Goal: Information Seeking & Learning: Learn about a topic

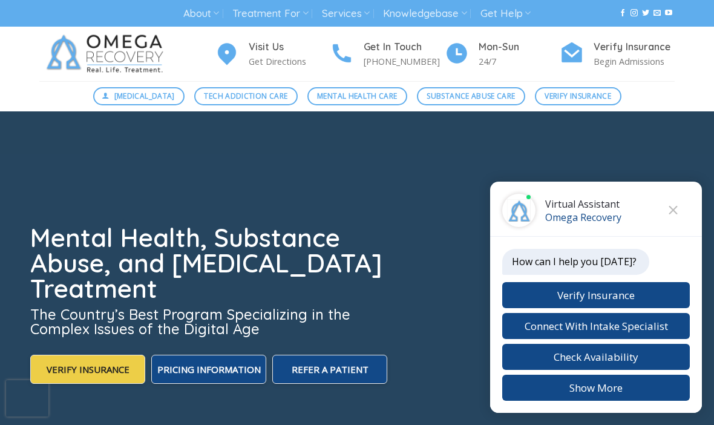
click at [679, 203] on button "Close chat" at bounding box center [673, 210] width 33 height 33
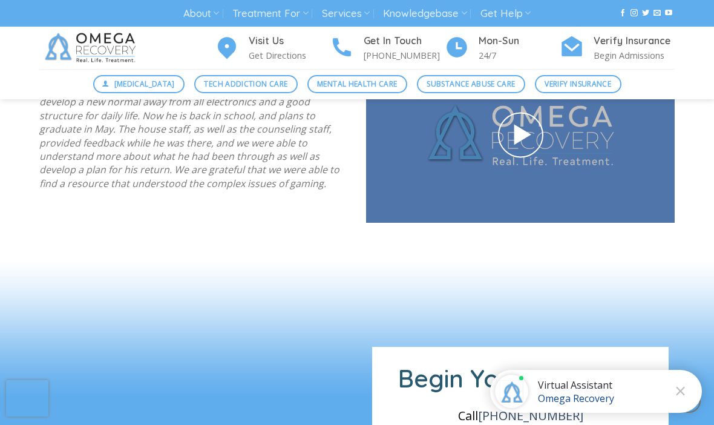
scroll to position [1708, 0]
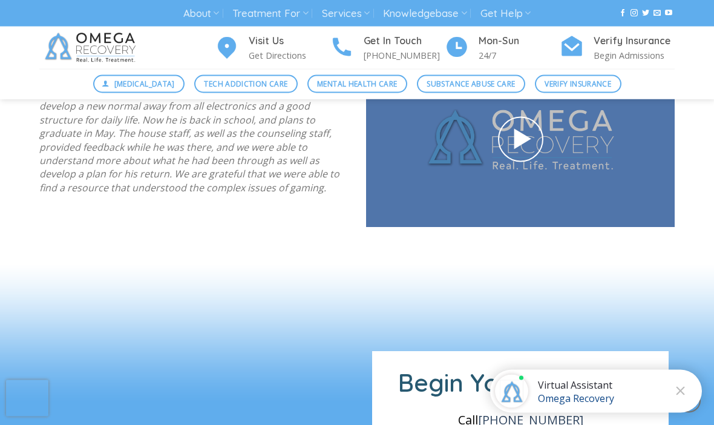
click at [299, 9] on link "Treatment For" at bounding box center [270, 13] width 76 height 22
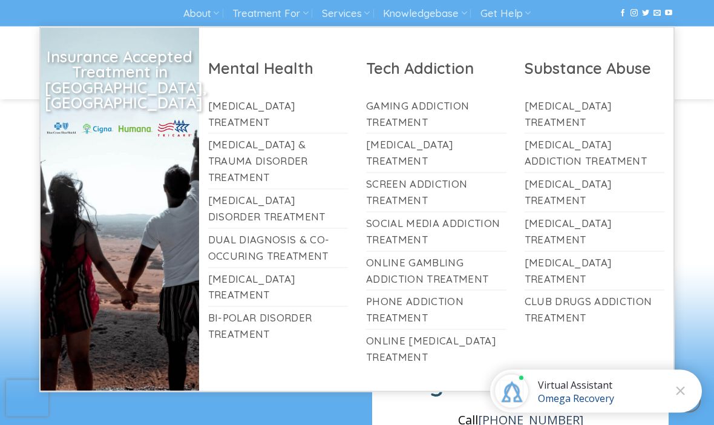
scroll to position [1709, 0]
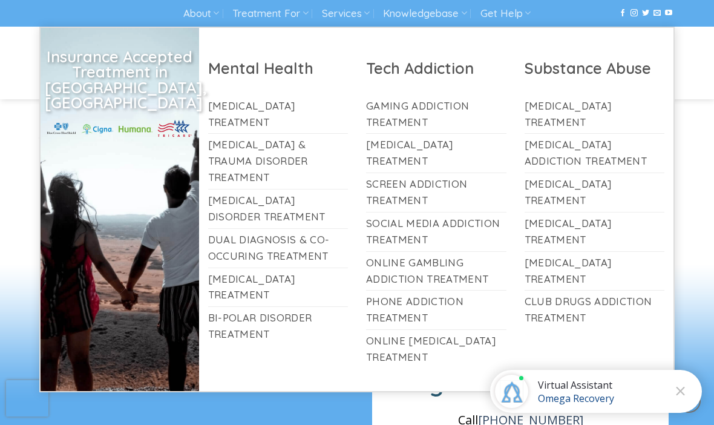
click at [251, 268] on link "[MEDICAL_DATA] Treatment" at bounding box center [278, 287] width 140 height 39
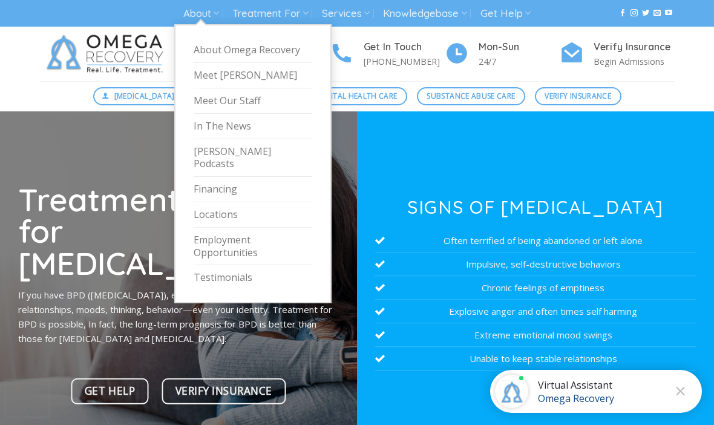
click at [214, 16] on icon at bounding box center [216, 12] width 6 height 11
click at [227, 202] on link "Locations" at bounding box center [253, 214] width 119 height 25
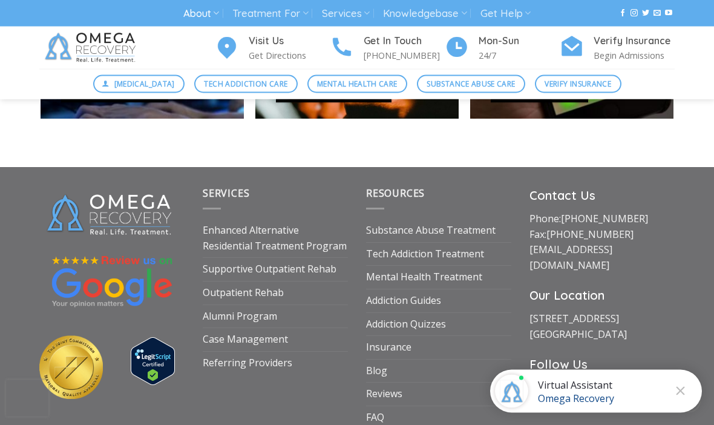
scroll to position [1151, 0]
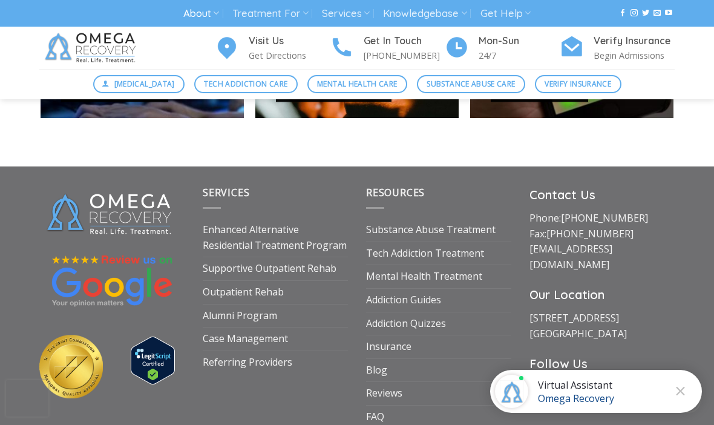
click at [249, 246] on link "Enhanced Alternative Residential Treatment Program" at bounding box center [275, 237] width 145 height 38
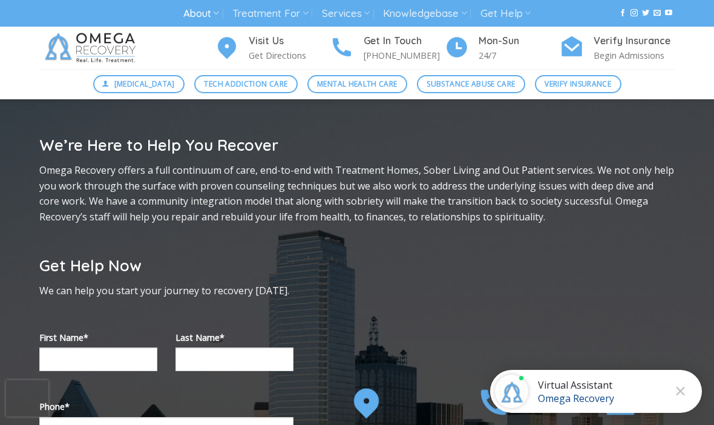
scroll to position [0, 0]
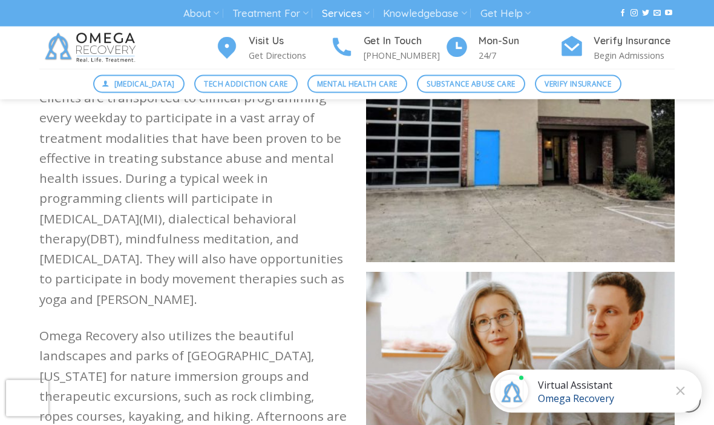
scroll to position [1217, 0]
